Goal: Find specific page/section: Find specific page/section

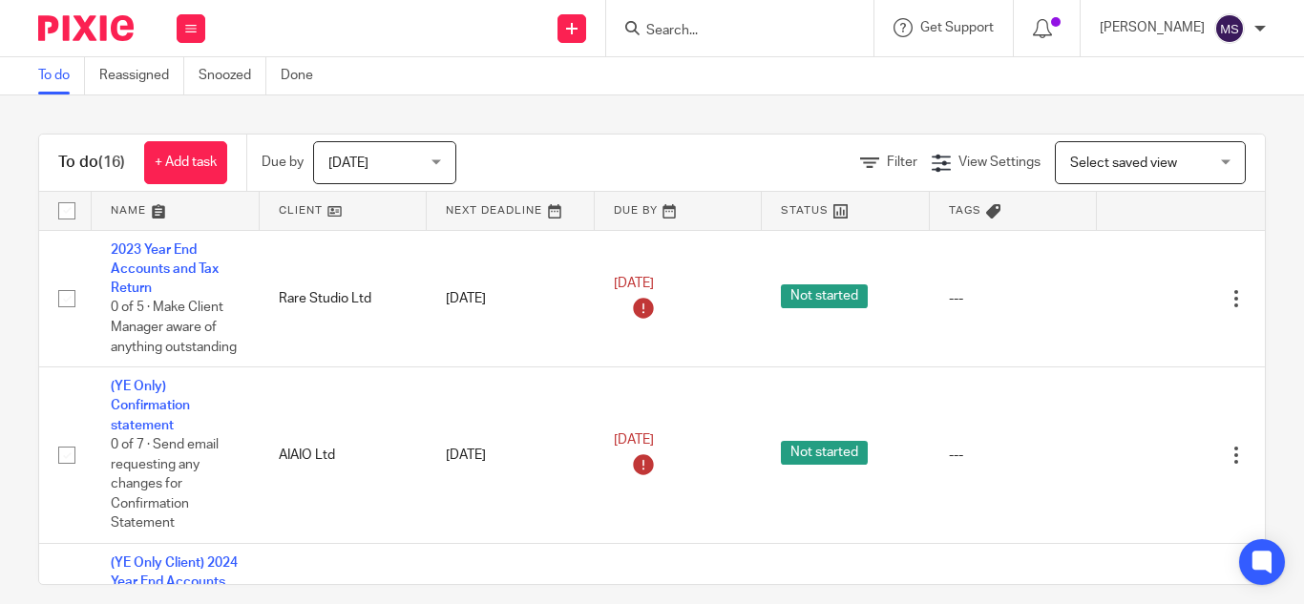
click at [658, 32] on input "Search" at bounding box center [731, 31] width 172 height 17
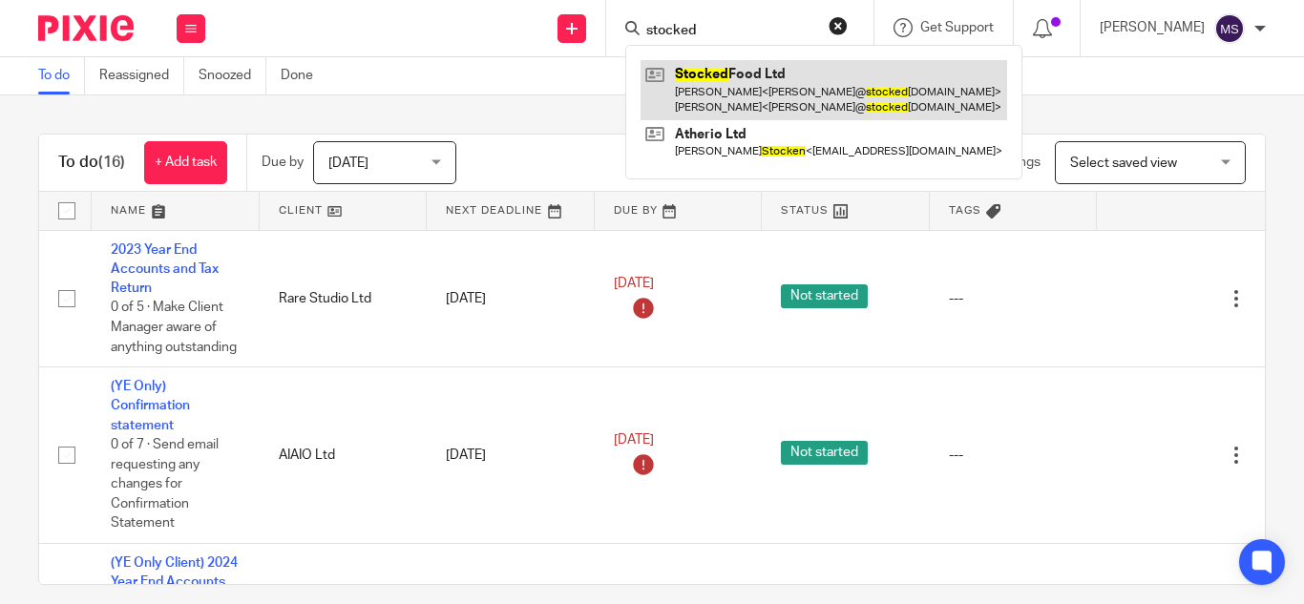
type input "stocked"
click at [730, 75] on link at bounding box center [824, 89] width 367 height 59
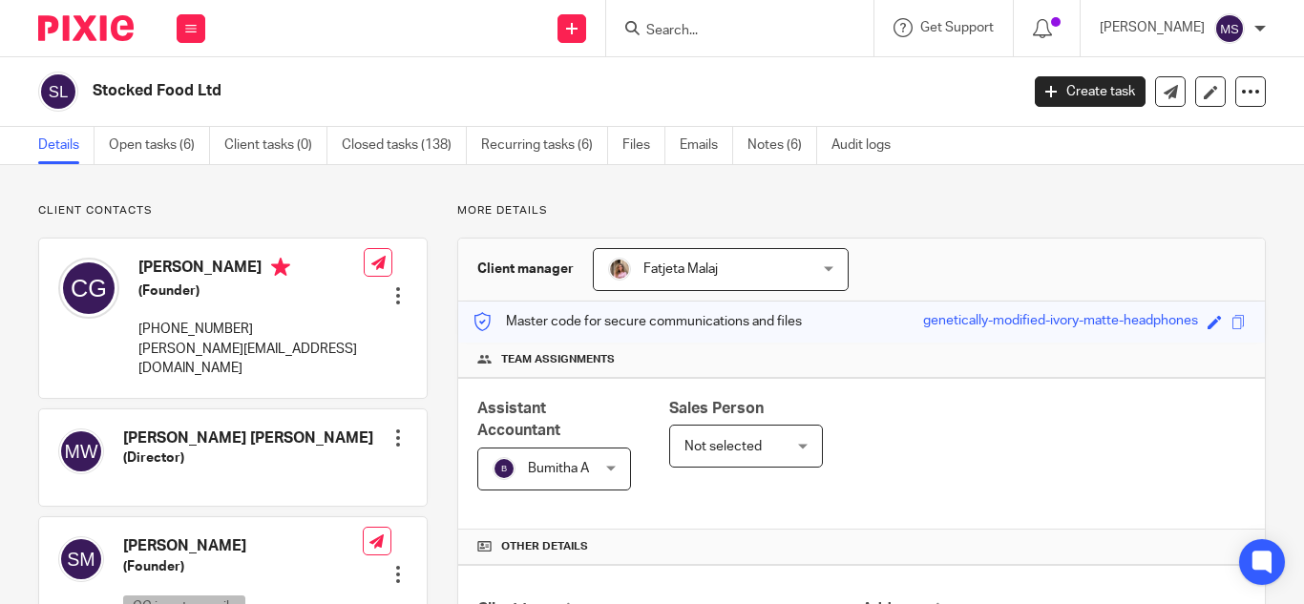
scroll to position [709, 0]
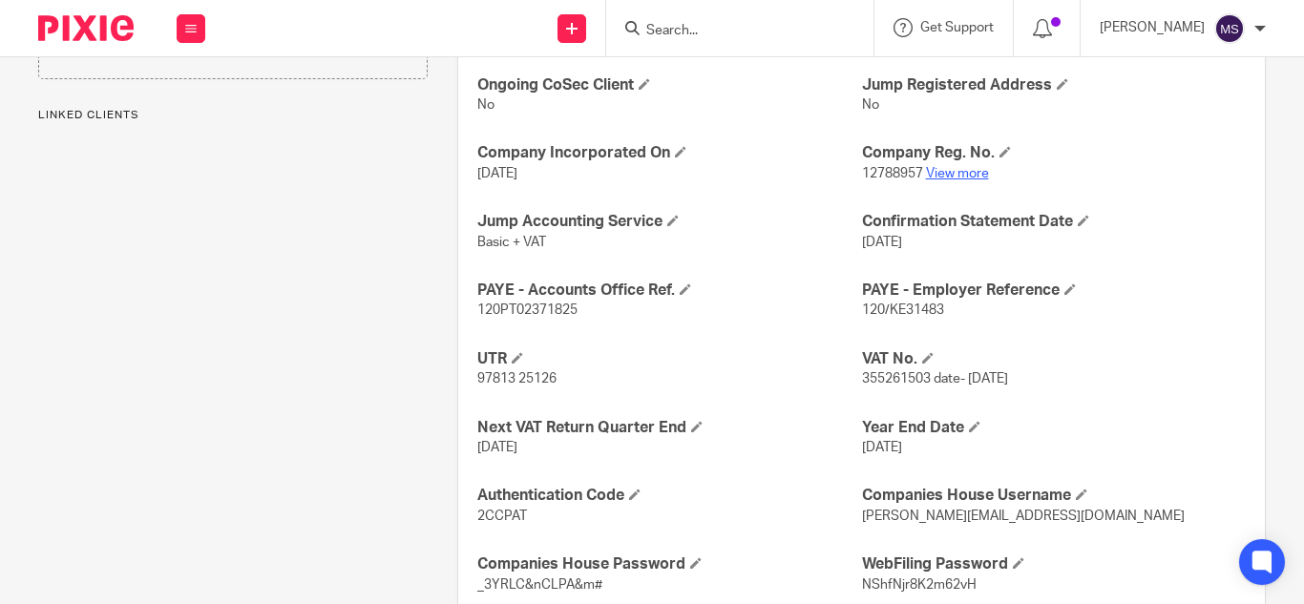
click at [947, 175] on link "View more" at bounding box center [957, 173] width 63 height 13
